Goal: Task Accomplishment & Management: Complete application form

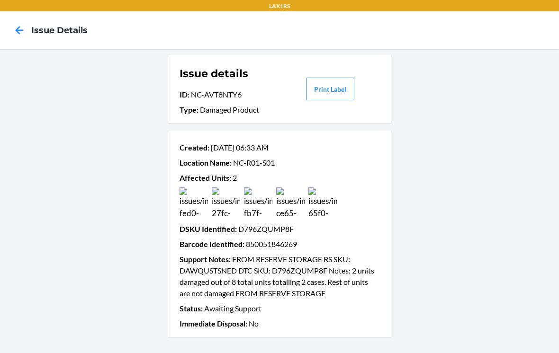
click at [17, 34] on icon at bounding box center [19, 30] width 16 height 16
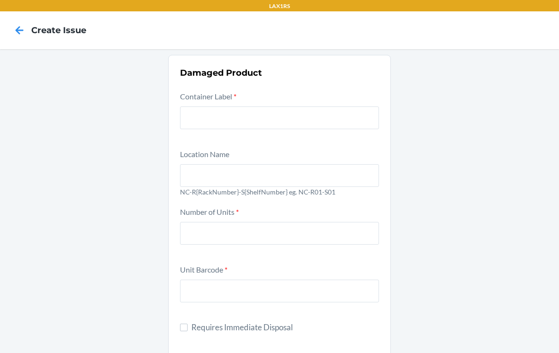
scroll to position [15, 0]
click at [191, 107] on input "text" at bounding box center [279, 118] width 199 height 23
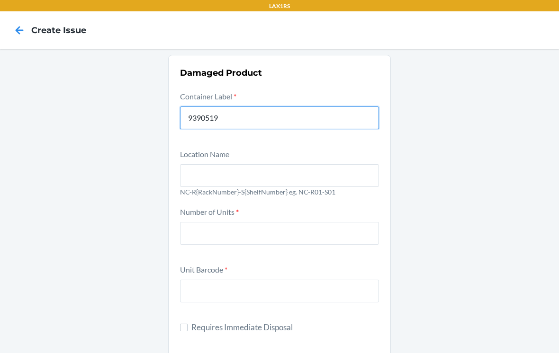
type input "9390519"
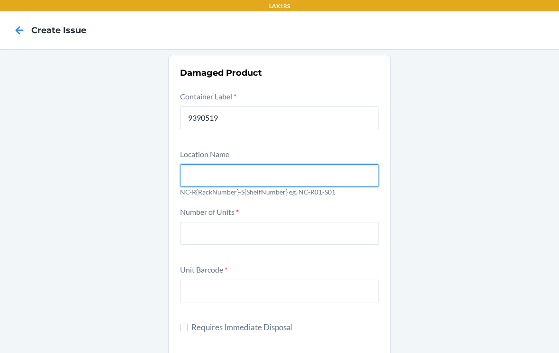
click at [200, 164] on input "text" at bounding box center [279, 175] width 199 height 23
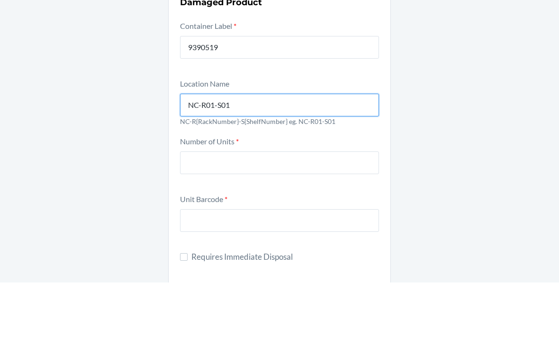
type input "NC-R01-S01"
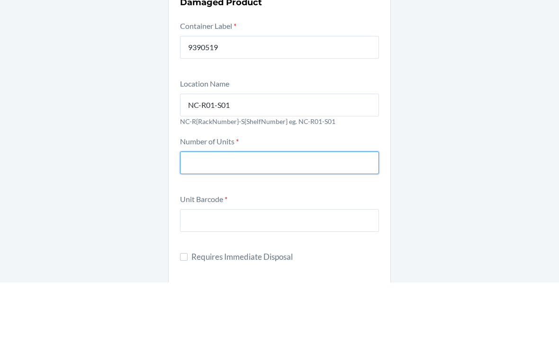
click at [198, 222] on input "number" at bounding box center [279, 233] width 199 height 23
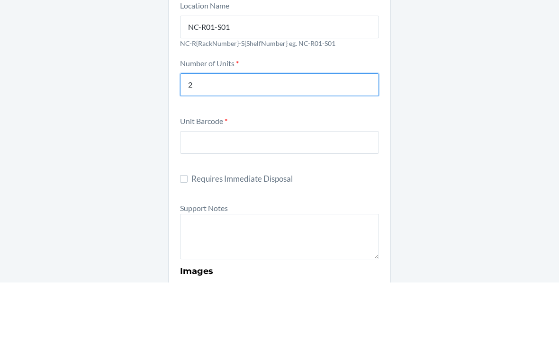
scroll to position [77, 0]
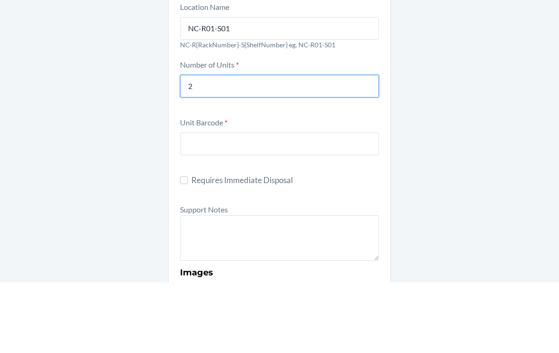
type input "2"
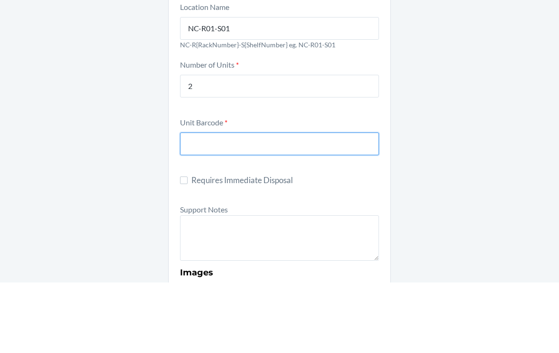
click at [201, 203] on input "text" at bounding box center [279, 214] width 199 height 23
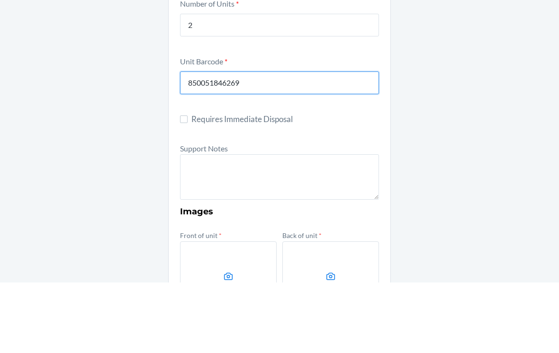
scroll to position [136, 0]
type input "850051846269"
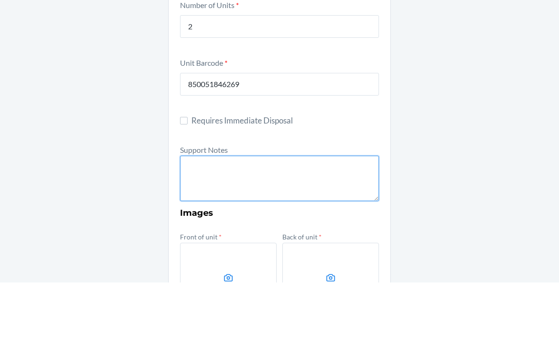
click at [200, 226] on textarea at bounding box center [279, 248] width 199 height 45
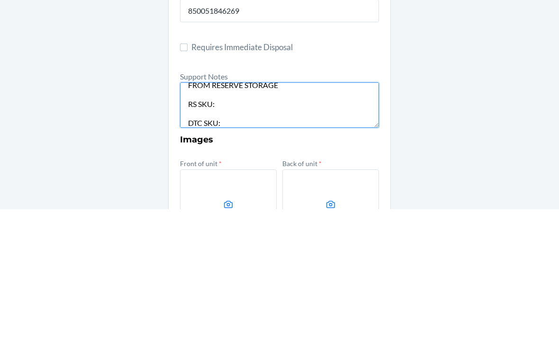
scroll to position [8, 0]
click at [231, 226] on textarea "FROM RESERVE STORAGE RS SKU: DTC SKU: Notes: FROM RESERVE STORAGE" at bounding box center [279, 248] width 199 height 45
click at [237, 226] on textarea "FROM RESERVE STORAGE RS SKU: DGKGSV7PD6J DTC SKU: Notes: FROM RESERVE STORAGE" at bounding box center [279, 248] width 199 height 45
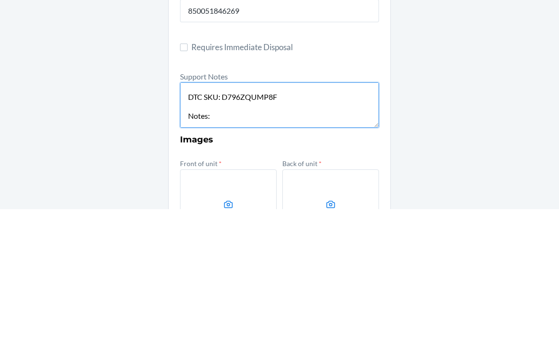
click at [228, 226] on textarea "FROM RESERVE STORAGE RS SKU: DGKGSV7PD6J DTC SKU: D796ZQUMP8F Notes: FROM RESER…" at bounding box center [279, 248] width 199 height 45
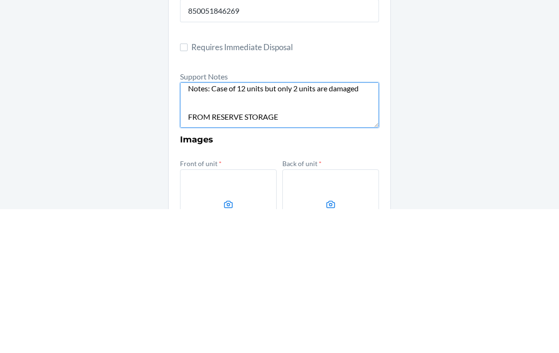
scroll to position [62, 0]
type textarea "FROM RESERVE STORAGE RS SKU: DGKGSV7PD6J DTC SKU: D796ZQUMP8F Notes: Case of 12…"
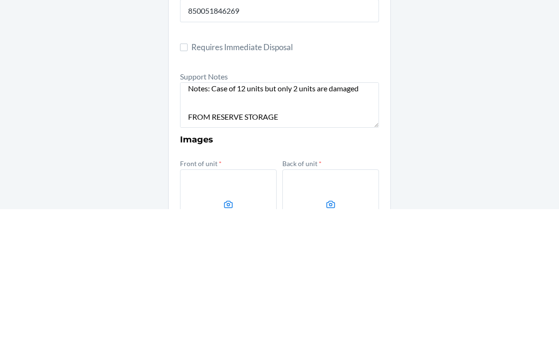
click at [202, 314] on label at bounding box center [228, 349] width 97 height 71
click at [0, 0] on input "file" at bounding box center [0, 0] width 0 height 0
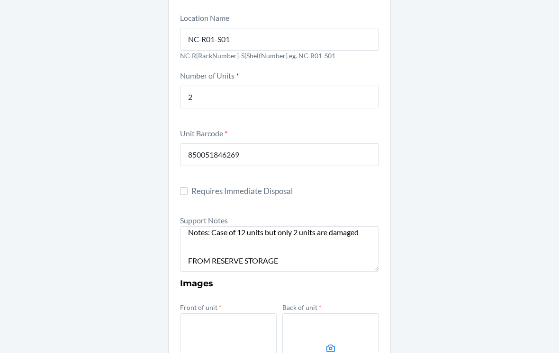
scroll to position [212, 0]
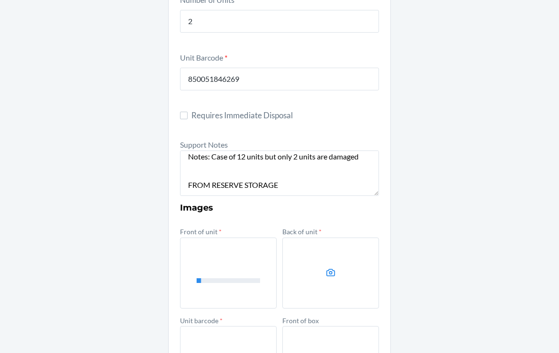
click at [294, 263] on label at bounding box center [330, 273] width 97 height 71
click at [0, 0] on input "file" at bounding box center [0, 0] width 0 height 0
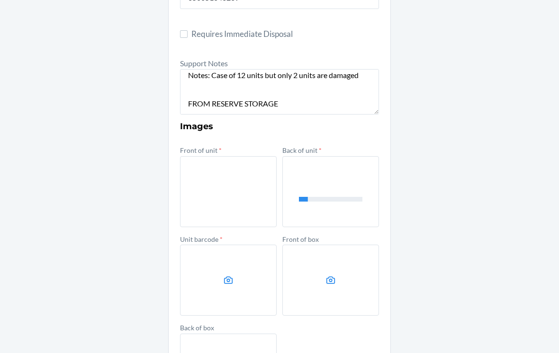
scroll to position [323, 0]
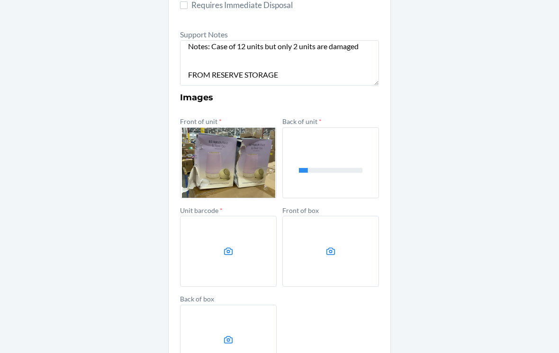
click at [208, 243] on label at bounding box center [228, 251] width 97 height 71
click at [0, 0] on input "file" at bounding box center [0, 0] width 0 height 0
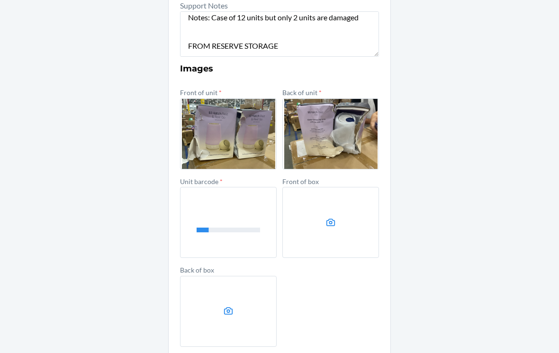
click at [366, 242] on label at bounding box center [330, 222] width 97 height 71
click at [0, 0] on input "file" at bounding box center [0, 0] width 0 height 0
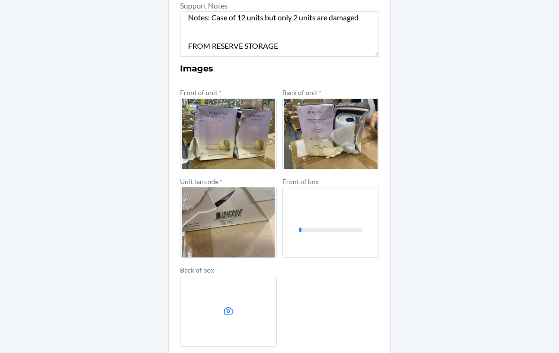
click at [344, 233] on label at bounding box center [330, 222] width 97 height 71
click at [0, 0] on input "file" at bounding box center [0, 0] width 0 height 0
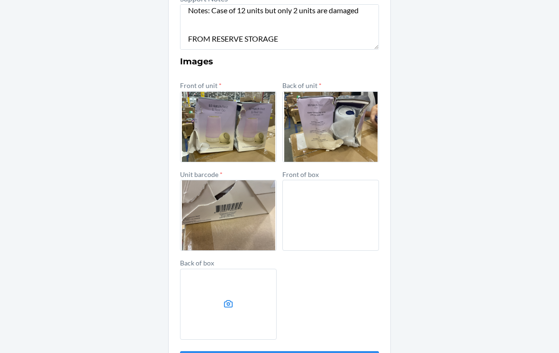
scroll to position [358, 0]
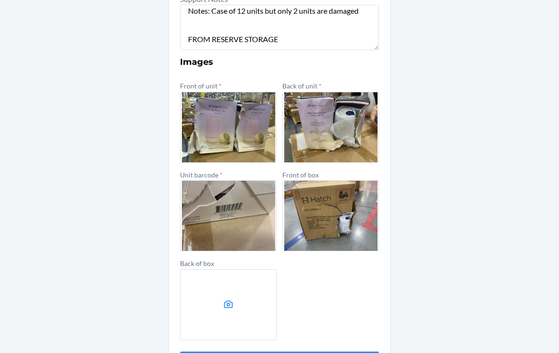
click at [254, 297] on label at bounding box center [228, 305] width 97 height 71
click at [0, 0] on input "file" at bounding box center [0, 0] width 0 height 0
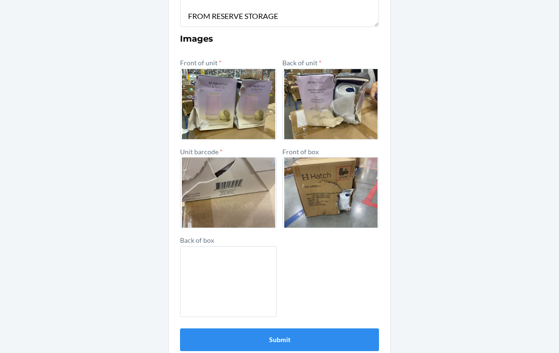
scroll to position [381, 0]
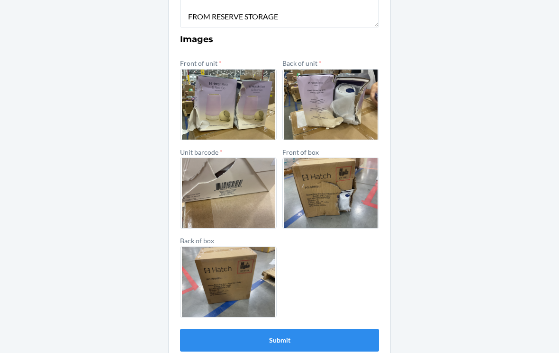
click at [353, 329] on button "Submit" at bounding box center [279, 340] width 199 height 23
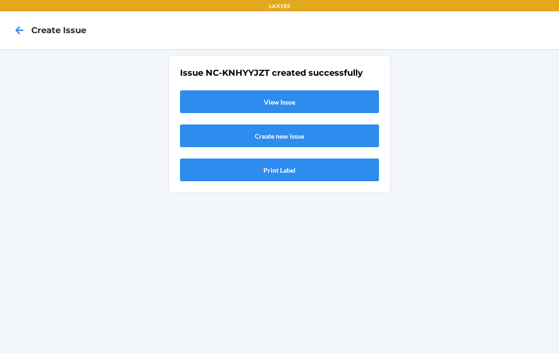
scroll to position [0, 0]
click at [235, 91] on link "View Issue" at bounding box center [279, 102] width 199 height 23
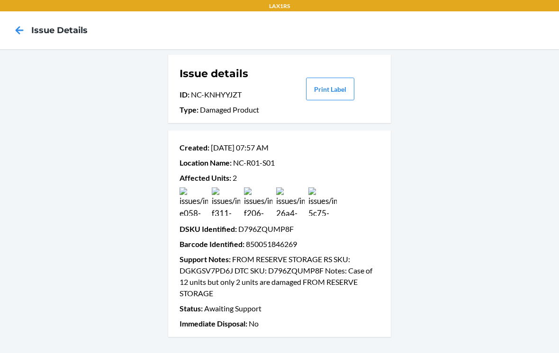
click at [24, 23] on icon at bounding box center [19, 30] width 16 height 16
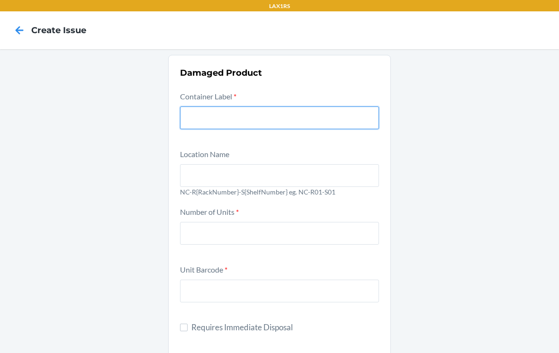
click at [331, 107] on input "text" at bounding box center [279, 118] width 199 height 23
type input "9392035"
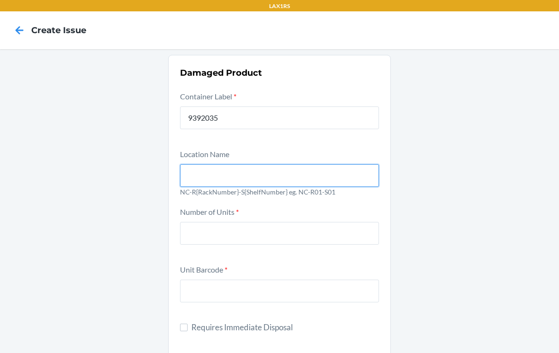
click at [215, 164] on input "text" at bounding box center [279, 175] width 199 height 23
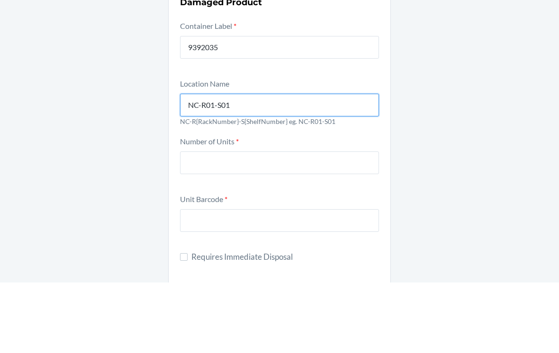
type input "NC-R01-S01"
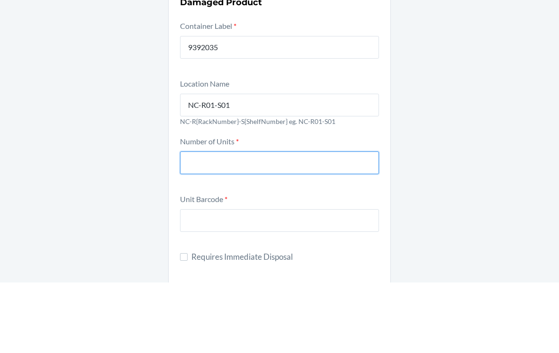
click at [196, 222] on input "number" at bounding box center [279, 233] width 199 height 23
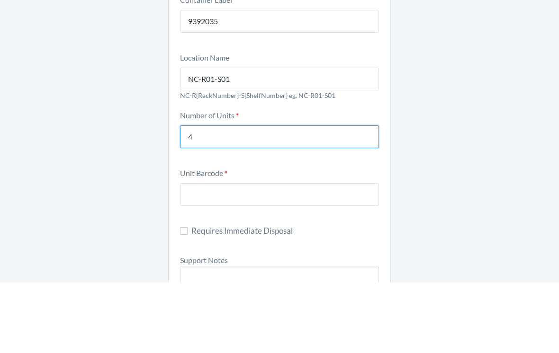
type input "4"
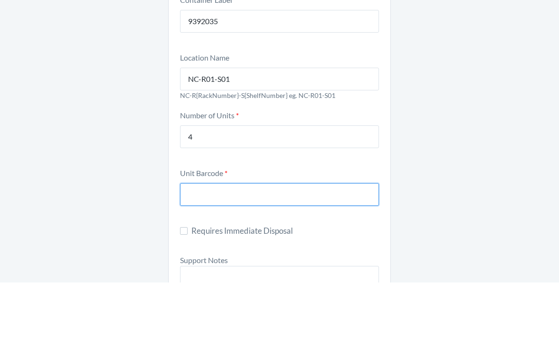
click at [195, 254] on input "text" at bounding box center [279, 265] width 199 height 23
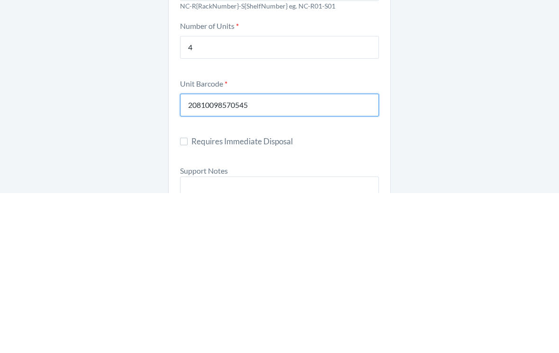
type input "20810098570545"
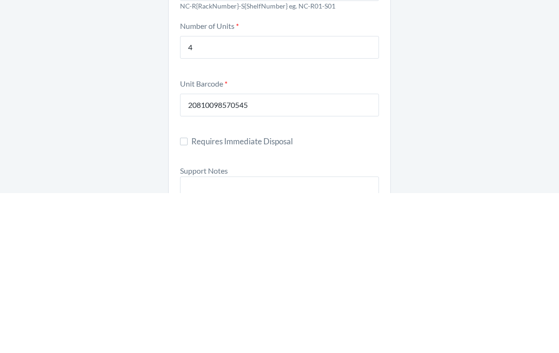
click at [212, 326] on label "Support Notes" at bounding box center [204, 330] width 48 height 9
click at [212, 337] on textarea at bounding box center [279, 359] width 199 height 45
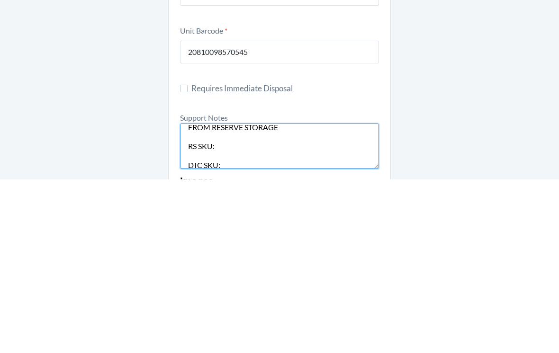
scroll to position [7, 0]
click at [221, 298] on textarea "FROM RESERVE STORAGE RS SKU: DTC SKU: Notes: FROM RESERVE STORAGE" at bounding box center [279, 320] width 199 height 45
click at [226, 298] on textarea "FROM RESERVE STORAGE RS SKU: DNWHLREQ33C DTC SKU: Notes: FROM RESERVE STORAGE" at bounding box center [279, 320] width 199 height 45
click at [223, 298] on textarea "FROM RESERVE STORAGE RS SKU: DNWHLREQ33C DTC SKU: DXYK67WMXAQ Notes: FROM RESER…" at bounding box center [279, 320] width 199 height 45
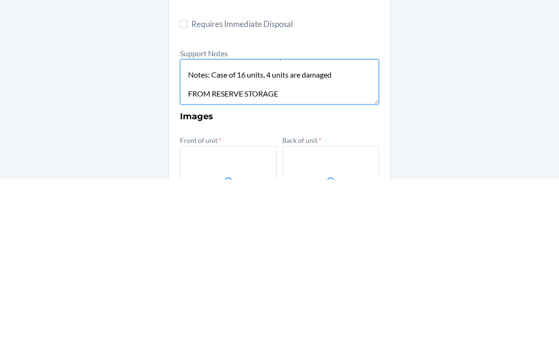
scroll to position [131, 0]
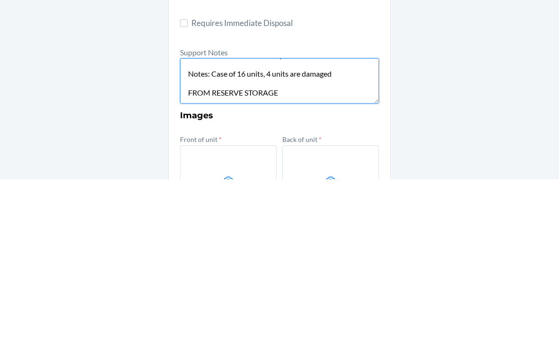
type textarea "FROM RESERVE STORAGE RS SKU: DNWHLREQ33C DTC SKU: DXYK67WMXAQ Notes: Case of 16…"
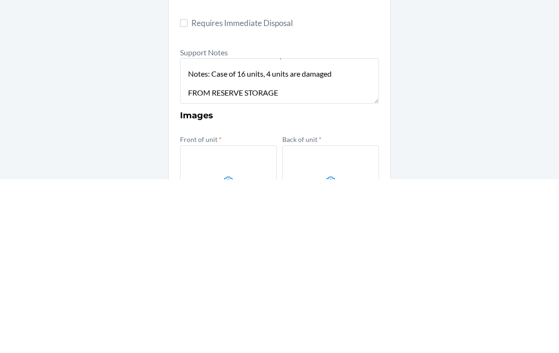
click at [200, 319] on label at bounding box center [228, 354] width 97 height 71
click at [0, 0] on input "file" at bounding box center [0, 0] width 0 height 0
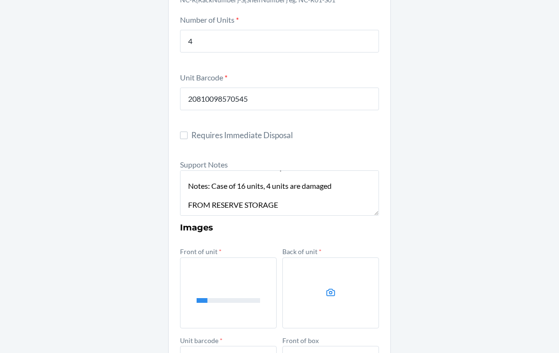
scroll to position [279, 0]
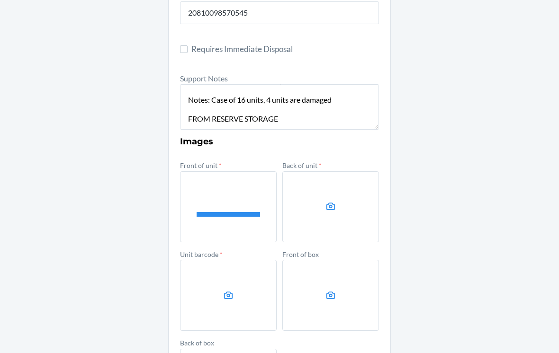
click at [354, 206] on label at bounding box center [330, 207] width 97 height 71
click at [0, 0] on input "file" at bounding box center [0, 0] width 0 height 0
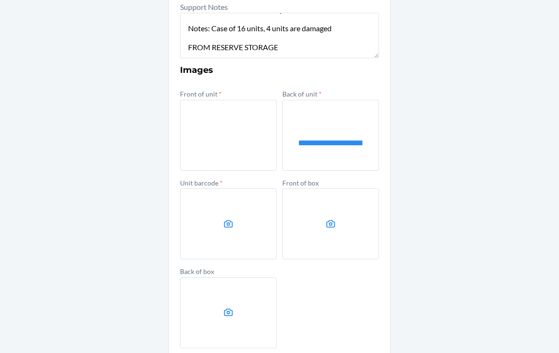
scroll to position [365, 0]
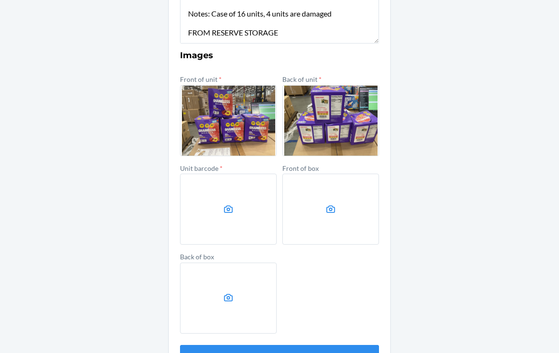
click at [244, 208] on label at bounding box center [228, 209] width 97 height 71
click at [0, 0] on input "file" at bounding box center [0, 0] width 0 height 0
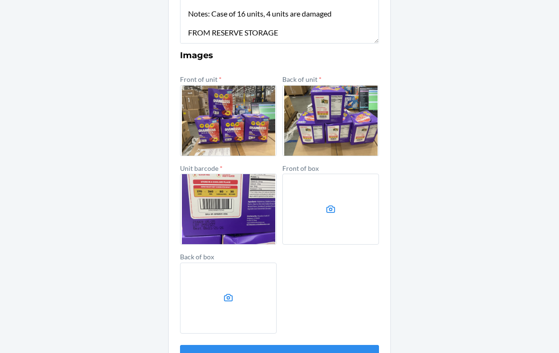
click at [322, 183] on label at bounding box center [330, 209] width 97 height 71
click at [0, 0] on input "file" at bounding box center [0, 0] width 0 height 0
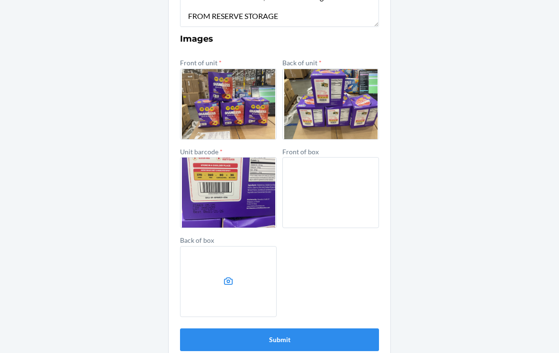
scroll to position [381, 0]
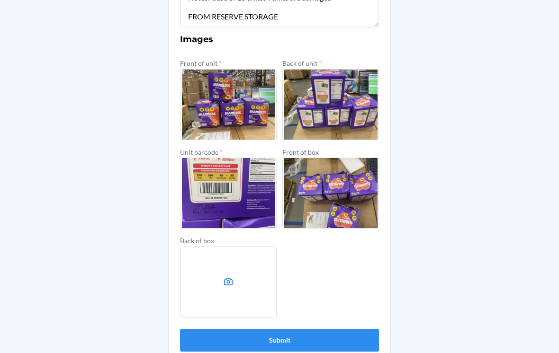
click at [236, 277] on label at bounding box center [228, 282] width 97 height 71
click at [0, 0] on input "file" at bounding box center [0, 0] width 0 height 0
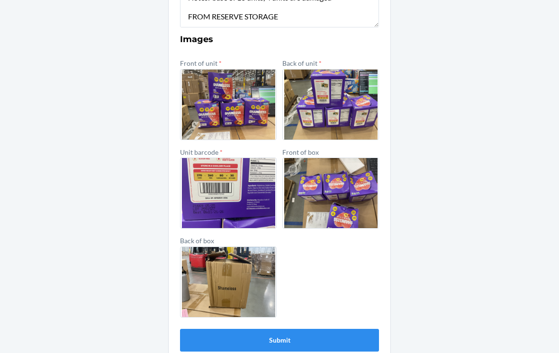
click at [195, 329] on button "Submit" at bounding box center [279, 340] width 199 height 23
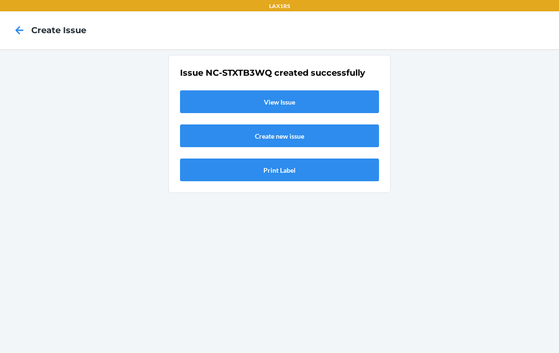
scroll to position [0, 0]
click at [218, 91] on link "View Issue" at bounding box center [279, 102] width 199 height 23
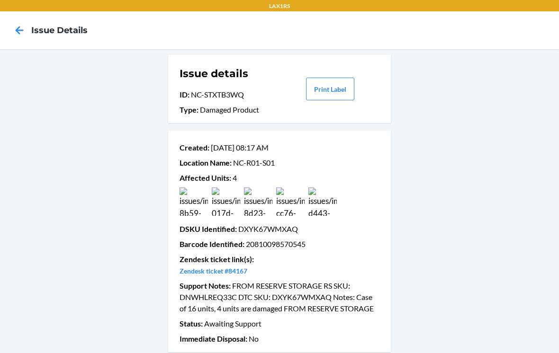
click at [12, 22] on icon at bounding box center [19, 30] width 16 height 16
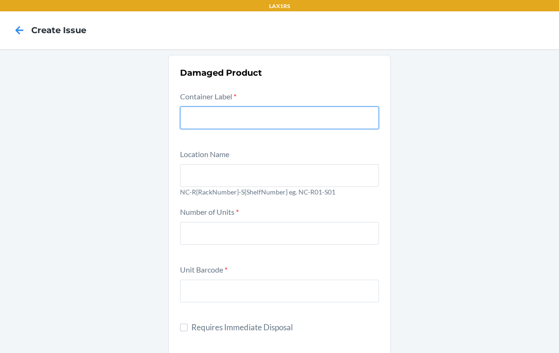
click at [353, 107] on input "text" at bounding box center [279, 118] width 199 height 23
type input "9572666"
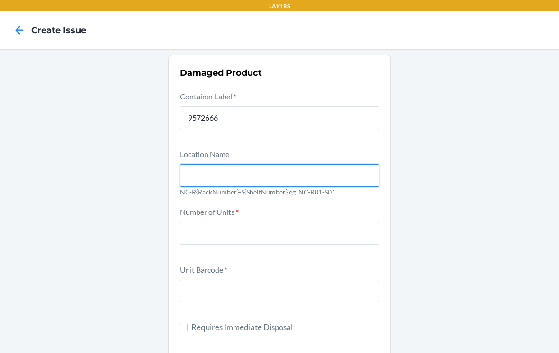
click at [209, 164] on input "text" at bounding box center [279, 175] width 199 height 23
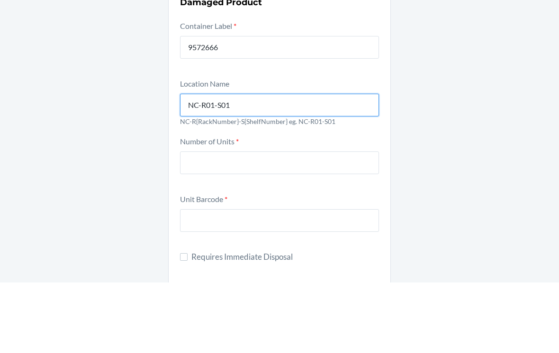
type input "NC-R01-S01"
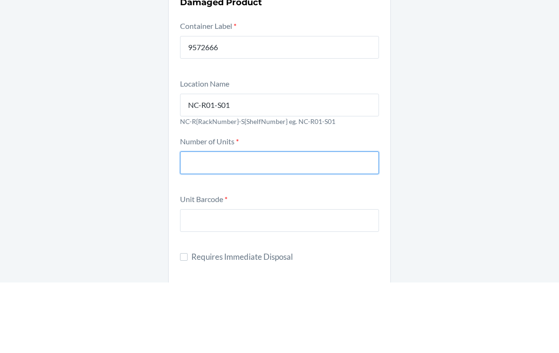
click at [200, 222] on input "number" at bounding box center [279, 233] width 199 height 23
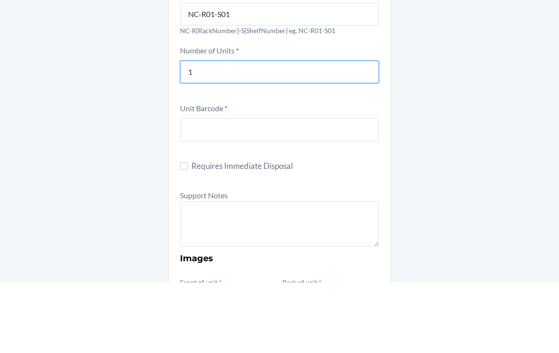
scroll to position [97, 0]
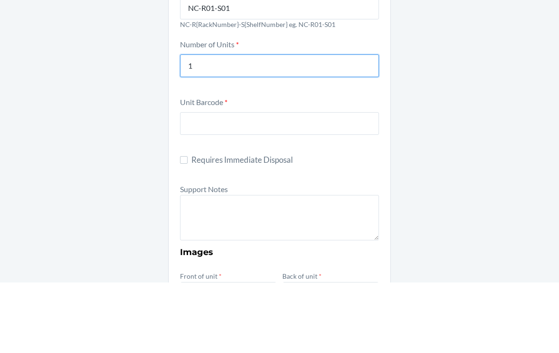
type input "1"
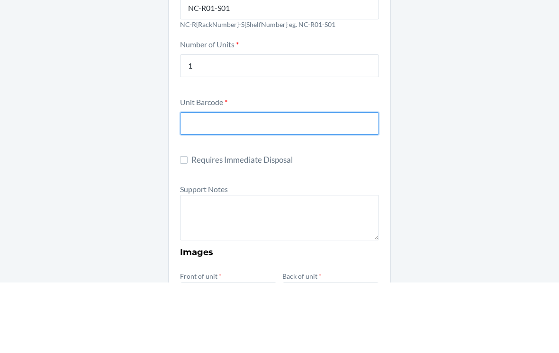
click at [195, 183] on input "text" at bounding box center [279, 194] width 199 height 23
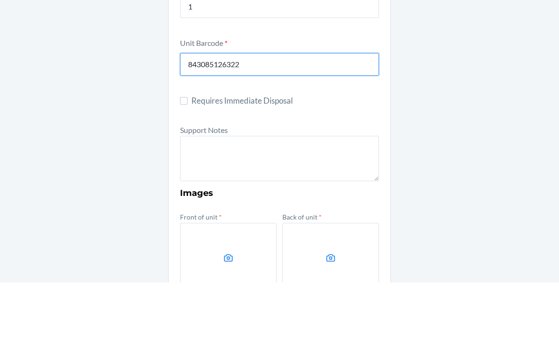
scroll to position [159, 0]
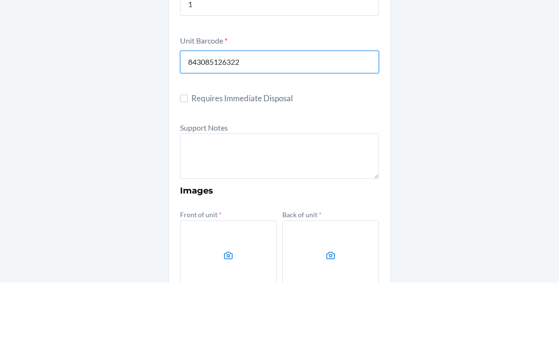
type input "843085126322"
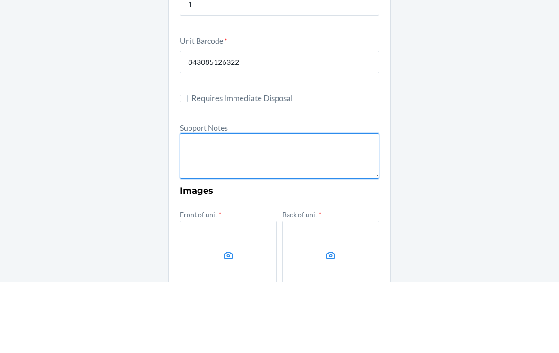
click at [329, 204] on textarea at bounding box center [279, 226] width 199 height 45
click at [231, 204] on textarea "FROM RESERVE STORAGE RS SKU: DTC SKU: Notes: FROM RESERVE STORAGE" at bounding box center [279, 226] width 199 height 45
click at [226, 204] on textarea "FROM RESERVE STORAGE RS SKU: DTC SKU: Notes: FROM RESERVE STORAGE" at bounding box center [279, 226] width 199 height 45
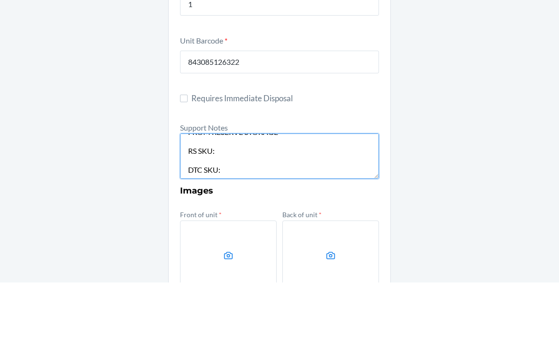
click at [226, 204] on textarea "FROM RESERVE STORAGE RS SKU: DTC SKU: Notes: FROM RESERVE STORAGE" at bounding box center [279, 226] width 199 height 45
click at [225, 204] on textarea "FROM RESERVE STORAGE RS SKU: DTC SKU: Notes: FROM RESERVE STORAGE" at bounding box center [279, 226] width 199 height 45
click at [233, 204] on textarea "FROM RESERVE STORAGE RS SKU: DDCMT26G2UG DTC SKU: Notes: FROM RESERVE STORAGE" at bounding box center [279, 226] width 199 height 45
click at [235, 204] on textarea "FROM RESERVE STORAGE RS SKU: DDCMT26G2UG DTC SKU: DYFKNKQP65X Notes: FROM RESER…" at bounding box center [279, 226] width 199 height 45
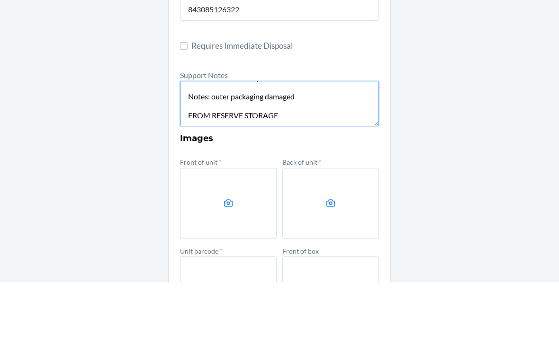
scroll to position [52, 0]
type textarea "FROM RESERVE STORAGE RS SKU: DDCMT26G2UG DTC SKU: DYFKNKQP65X Notes: outer pack…"
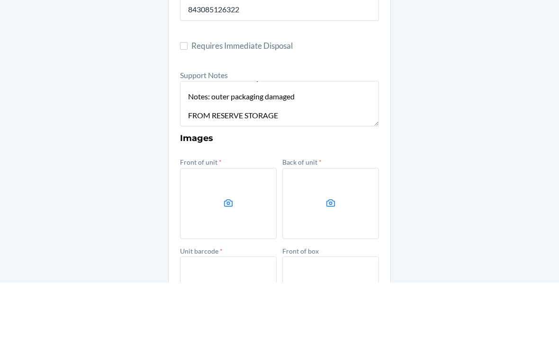
click at [196, 239] on label at bounding box center [228, 274] width 97 height 71
click at [0, 0] on input "file" at bounding box center [0, 0] width 0 height 0
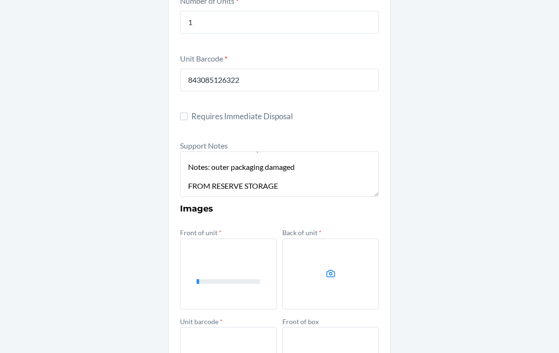
click at [338, 241] on label at bounding box center [330, 274] width 97 height 71
click at [0, 0] on input "file" at bounding box center [0, 0] width 0 height 0
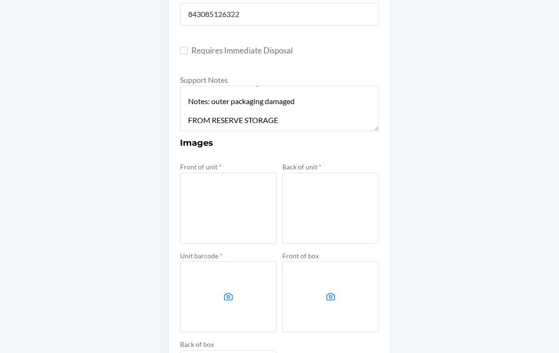
scroll to position [351, 0]
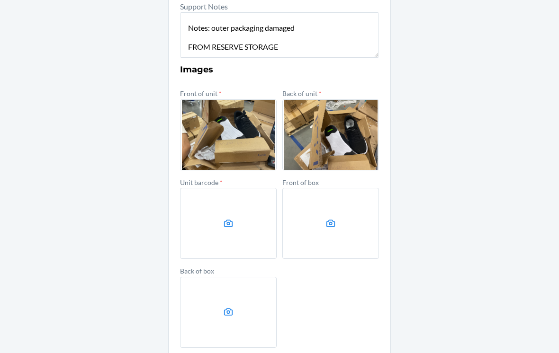
click at [261, 214] on label at bounding box center [228, 223] width 97 height 71
click at [0, 0] on input "file" at bounding box center [0, 0] width 0 height 0
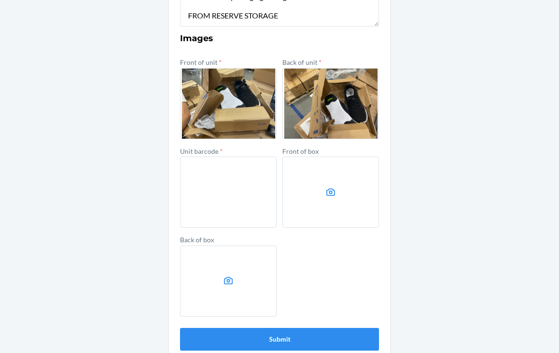
scroll to position [381, 0]
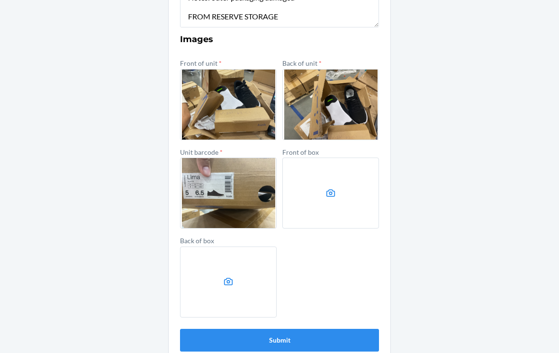
click at [347, 329] on button "Submit" at bounding box center [279, 340] width 199 height 23
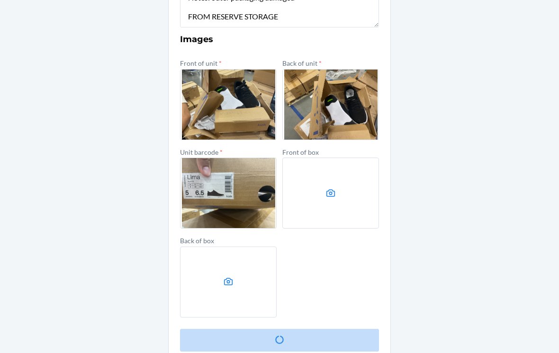
scroll to position [0, 0]
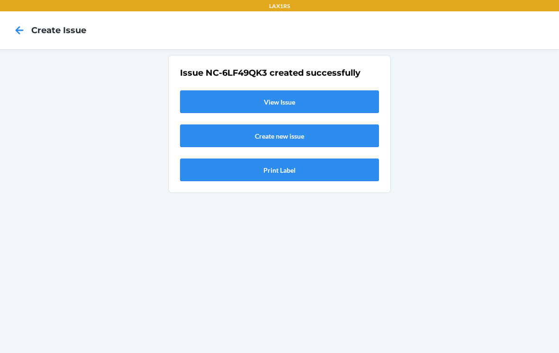
click at [242, 91] on link "View Issue" at bounding box center [279, 102] width 199 height 23
